Goal: Information Seeking & Learning: Understand process/instructions

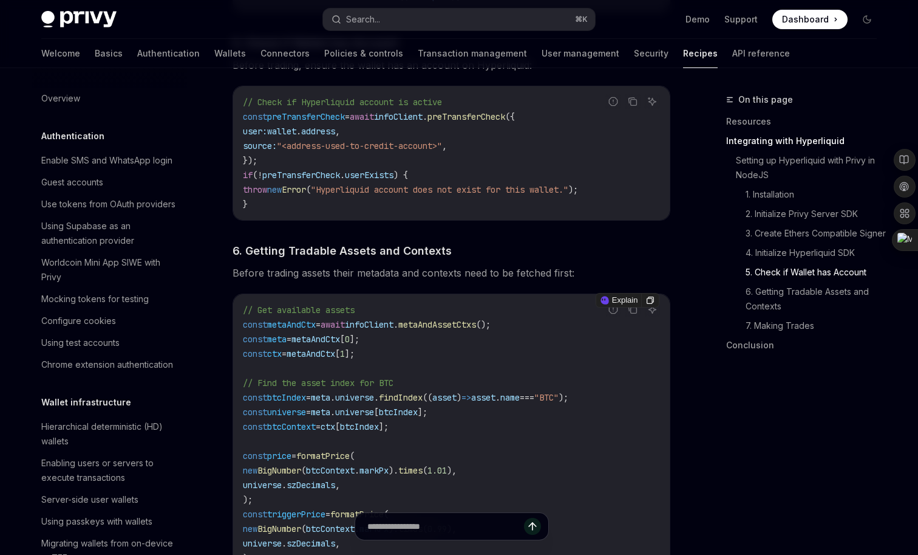
scroll to position [1153, 0]
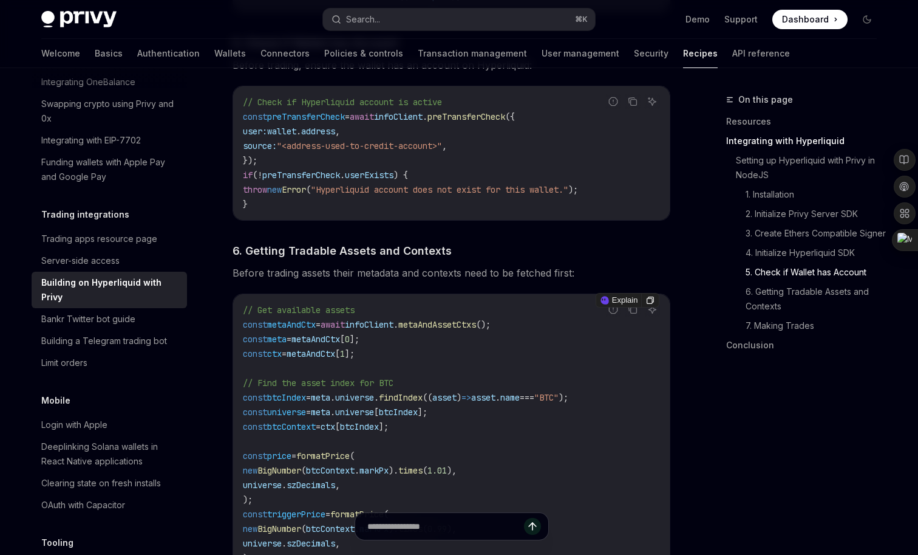
click at [325, 343] on span "metaAndCtx" at bounding box center [316, 338] width 49 height 11
click at [519, 386] on code "// Get available assets const metaAndCtx = await infoClient . metaAndAssetCtxs …" at bounding box center [451, 462] width 417 height 321
click at [337, 344] on span "metaAndCtx" at bounding box center [316, 338] width 49 height 11
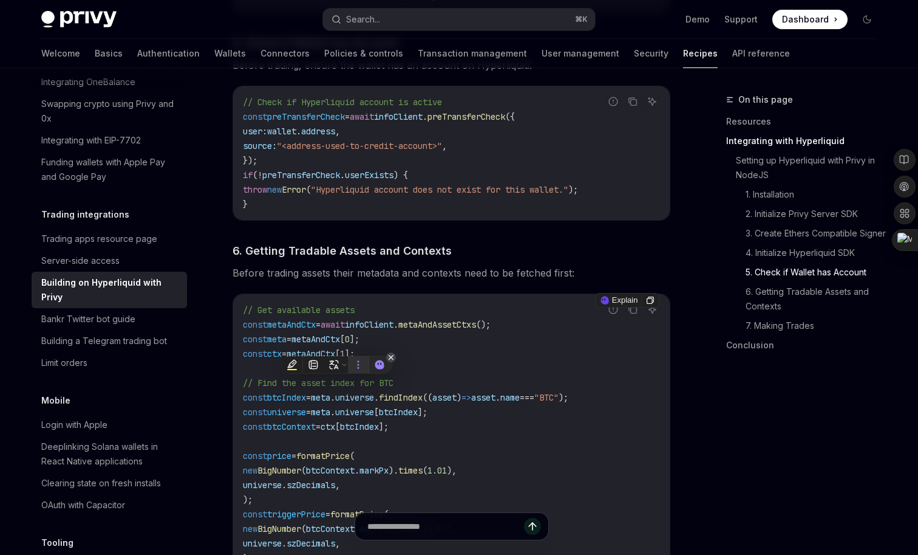
copy span "metaAndCtx"
click at [418, 315] on code "// Get available assets const metaAndCtx = await infoClient . metaAndAssetCtxs …" at bounding box center [451, 462] width 417 height 321
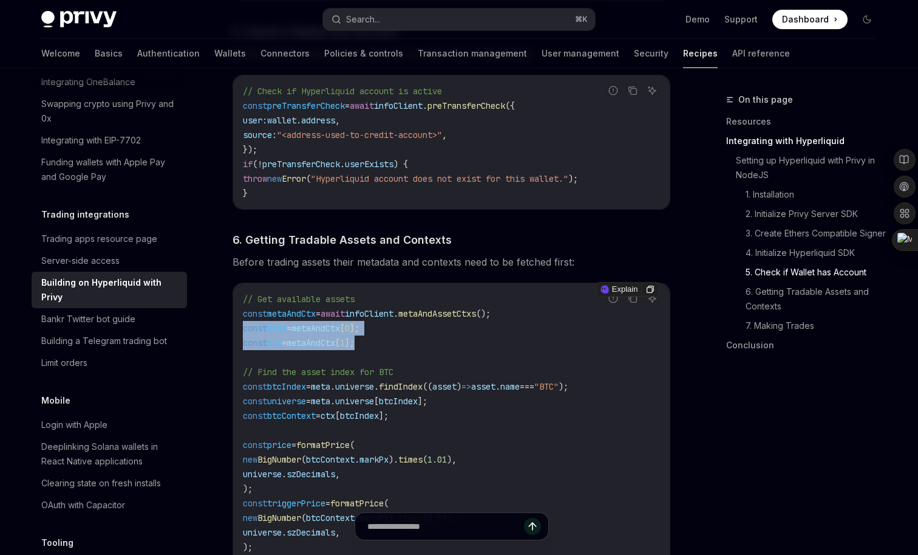
drag, startPoint x: 392, startPoint y: 345, endPoint x: 241, endPoint y: 332, distance: 151.8
click at [241, 332] on div "// Get available assets const metaAndCtx = await infoClient . metaAndAssetCtxs …" at bounding box center [451, 452] width 437 height 338
copy code "const meta = metaAndCtx [ 0 ]; const ctx = metaAndCtx [ 1 ];"
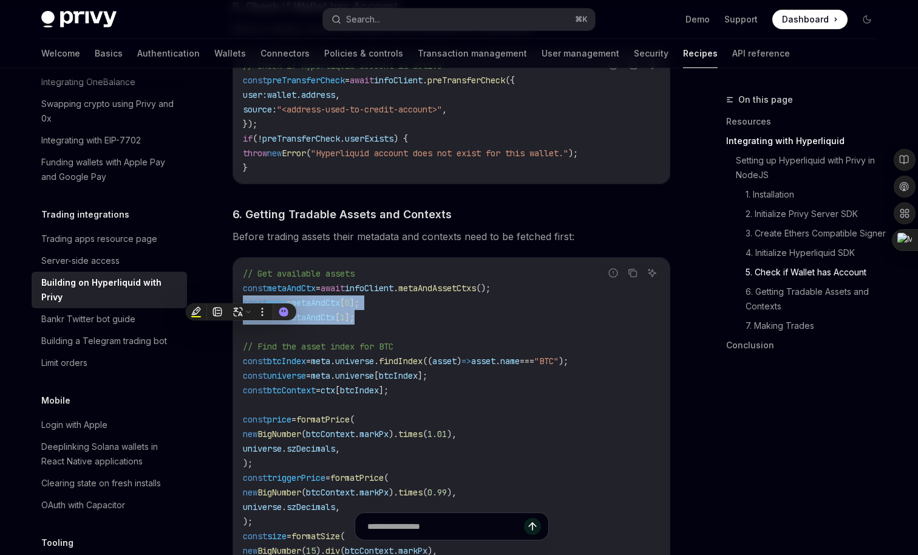
scroll to position [1565, 0]
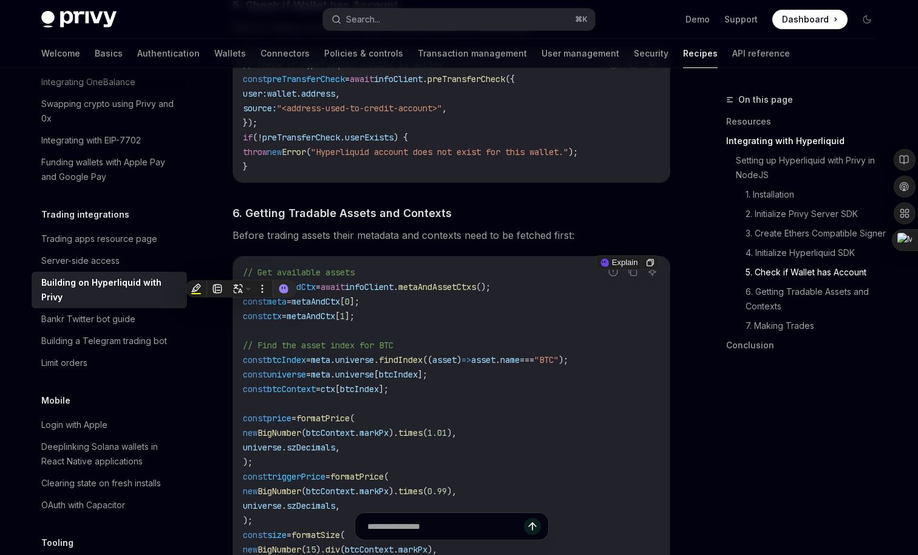
click at [493, 380] on code "// Get available assets const metaAndCtx = await infoClient . metaAndAssetCtxs …" at bounding box center [451, 425] width 417 height 321
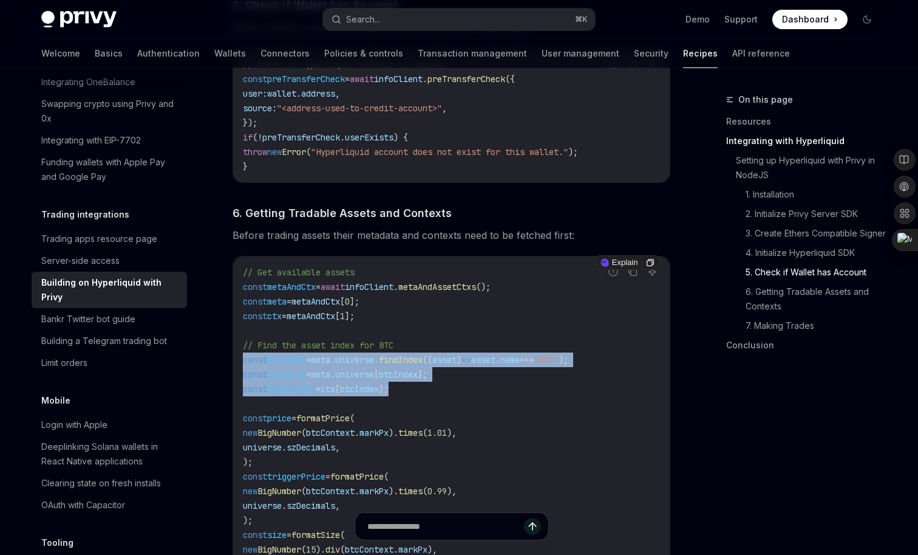
drag, startPoint x: 471, startPoint y: 392, endPoint x: 243, endPoint y: 361, distance: 229.8
click at [243, 361] on code "// Get available assets const metaAndCtx = await infoClient . metaAndAssetCtxs …" at bounding box center [451, 425] width 417 height 321
copy code "const btcIndex = meta . universe . findIndex (( asset ) => asset . name === "BT…"
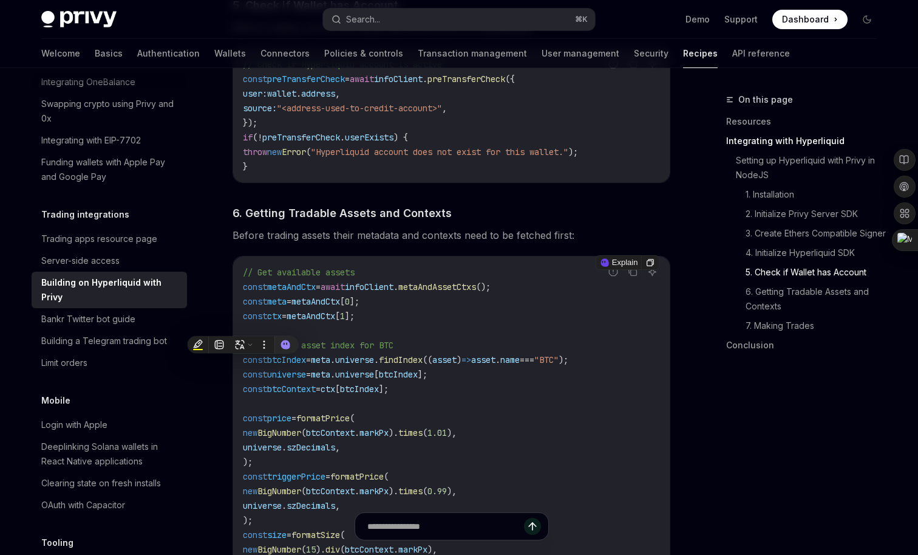
click at [448, 312] on code "// Get available assets const metaAndCtx = await infoClient . metaAndAssetCtxs …" at bounding box center [451, 425] width 417 height 321
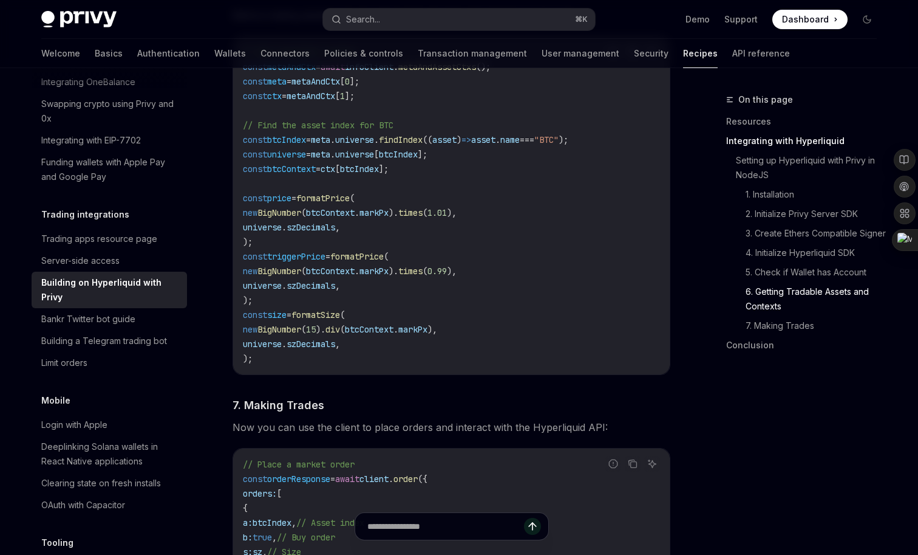
scroll to position [1777, 0]
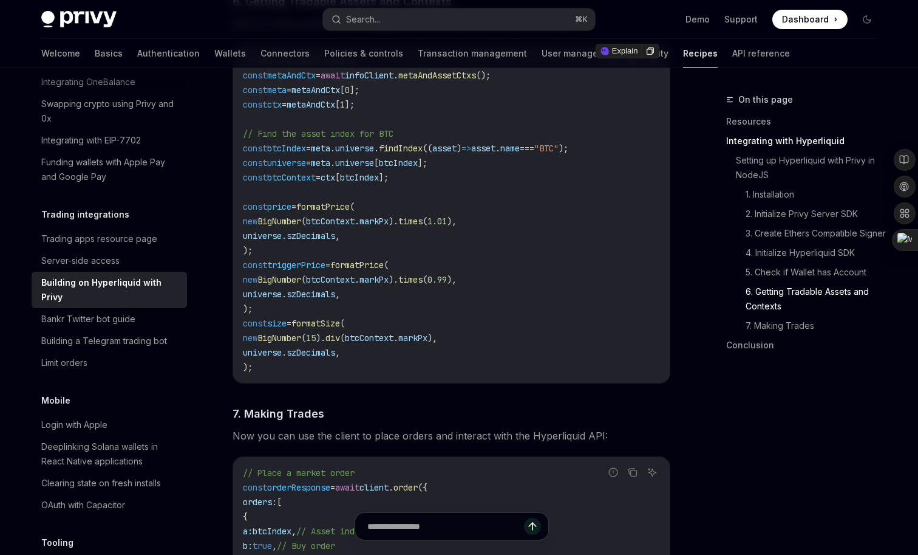
click at [329, 311] on code "// Get available assets const metaAndCtx = await infoClient . metaAndAssetCtxs …" at bounding box center [451, 213] width 417 height 321
click at [330, 325] on span "formatSize" at bounding box center [316, 323] width 49 height 11
copy span "formatSize"
click at [445, 26] on button "Search... ⌘ K" at bounding box center [459, 20] width 272 height 22
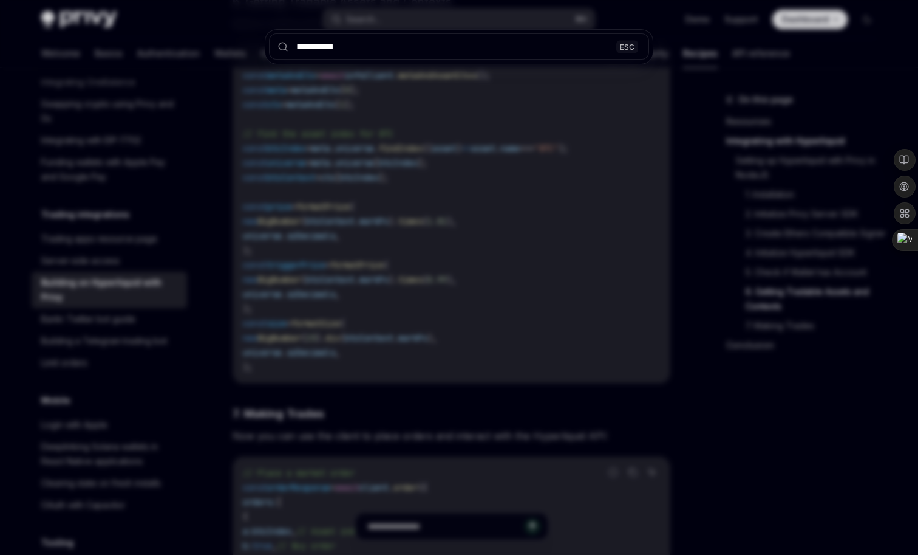
type input "**********"
click at [388, 178] on div "**********" at bounding box center [459, 277] width 918 height 555
